Goal: Find specific page/section: Find specific page/section

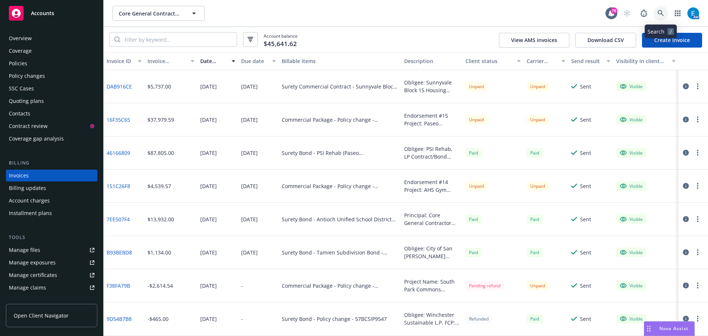
click at [660, 14] on icon at bounding box center [660, 13] width 6 height 6
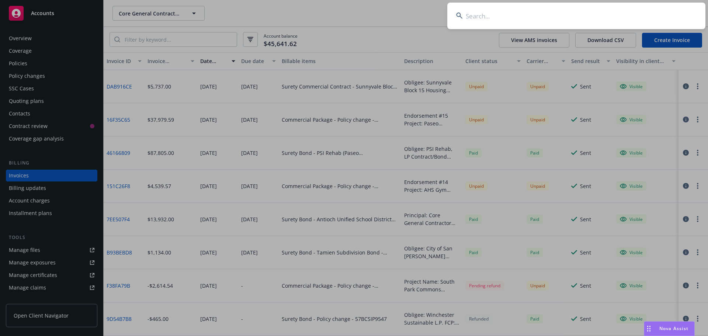
click at [632, 16] on input at bounding box center [576, 16] width 258 height 27
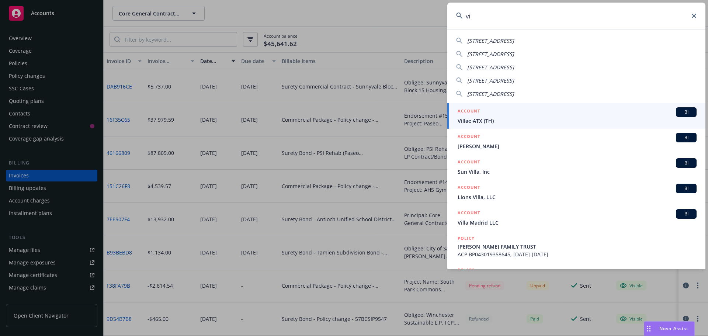
type input "v"
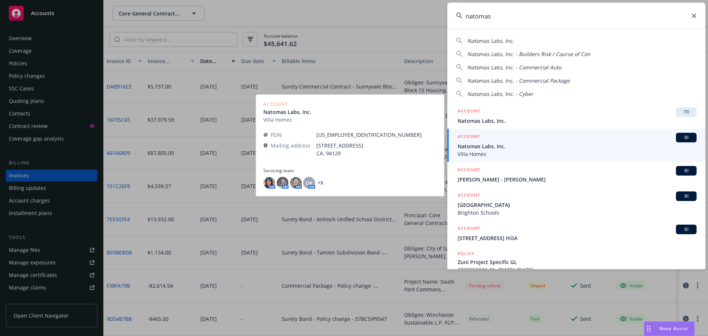
type input "natomas"
click at [481, 148] on span "Natomas Labs, Inc." at bounding box center [577, 146] width 239 height 8
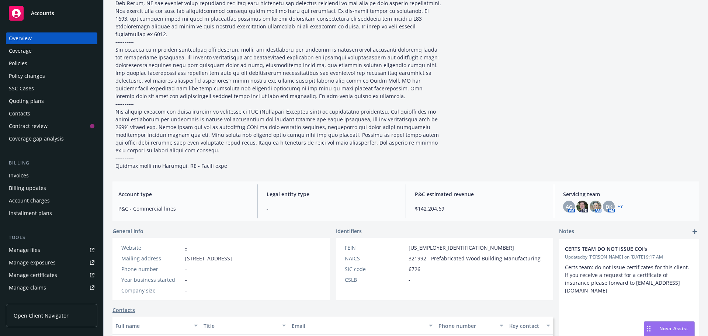
scroll to position [111, 0]
